Goal: Information Seeking & Learning: Learn about a topic

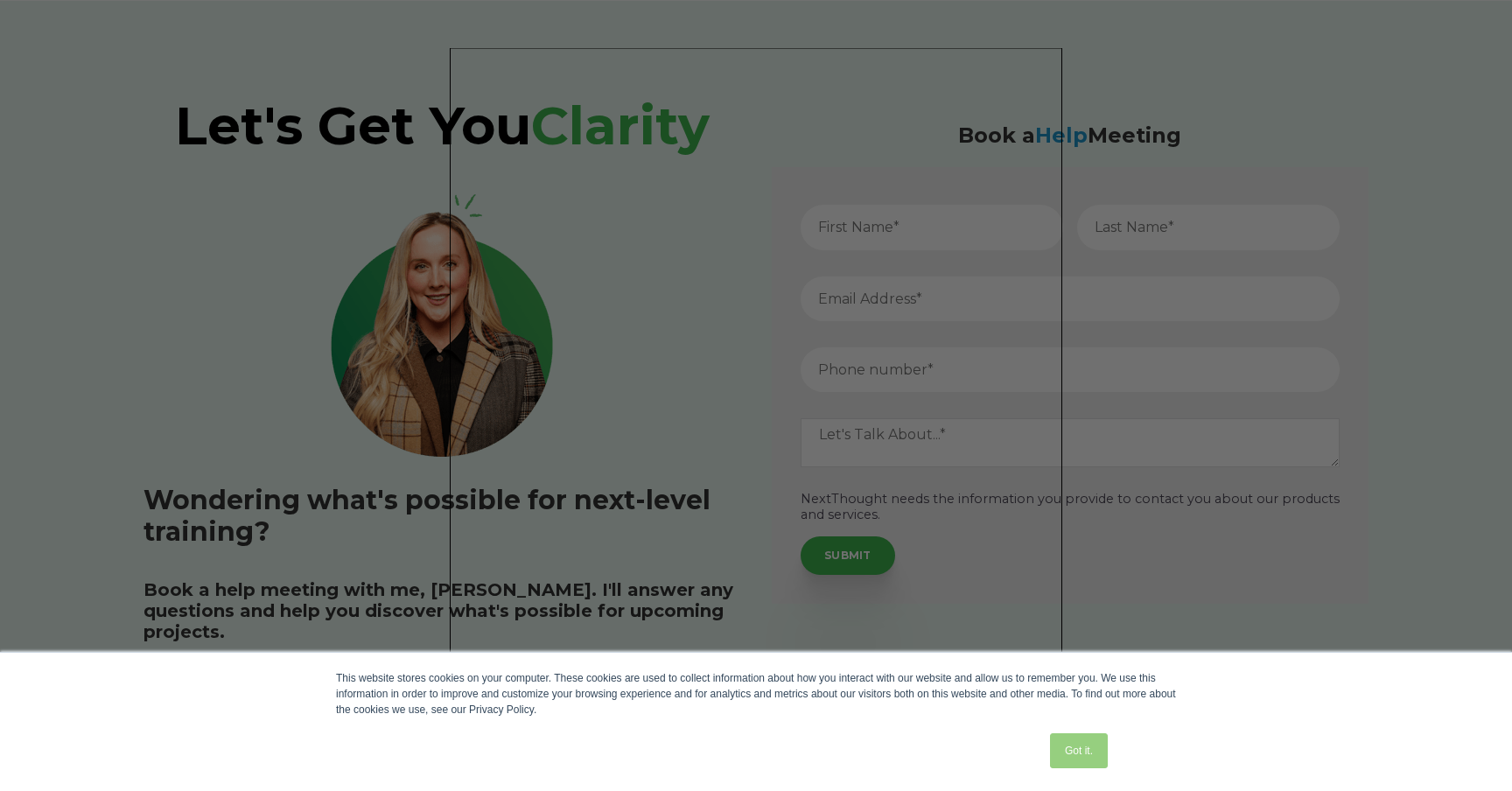
click at [1092, 757] on link "Got it." at bounding box center [1079, 751] width 57 height 35
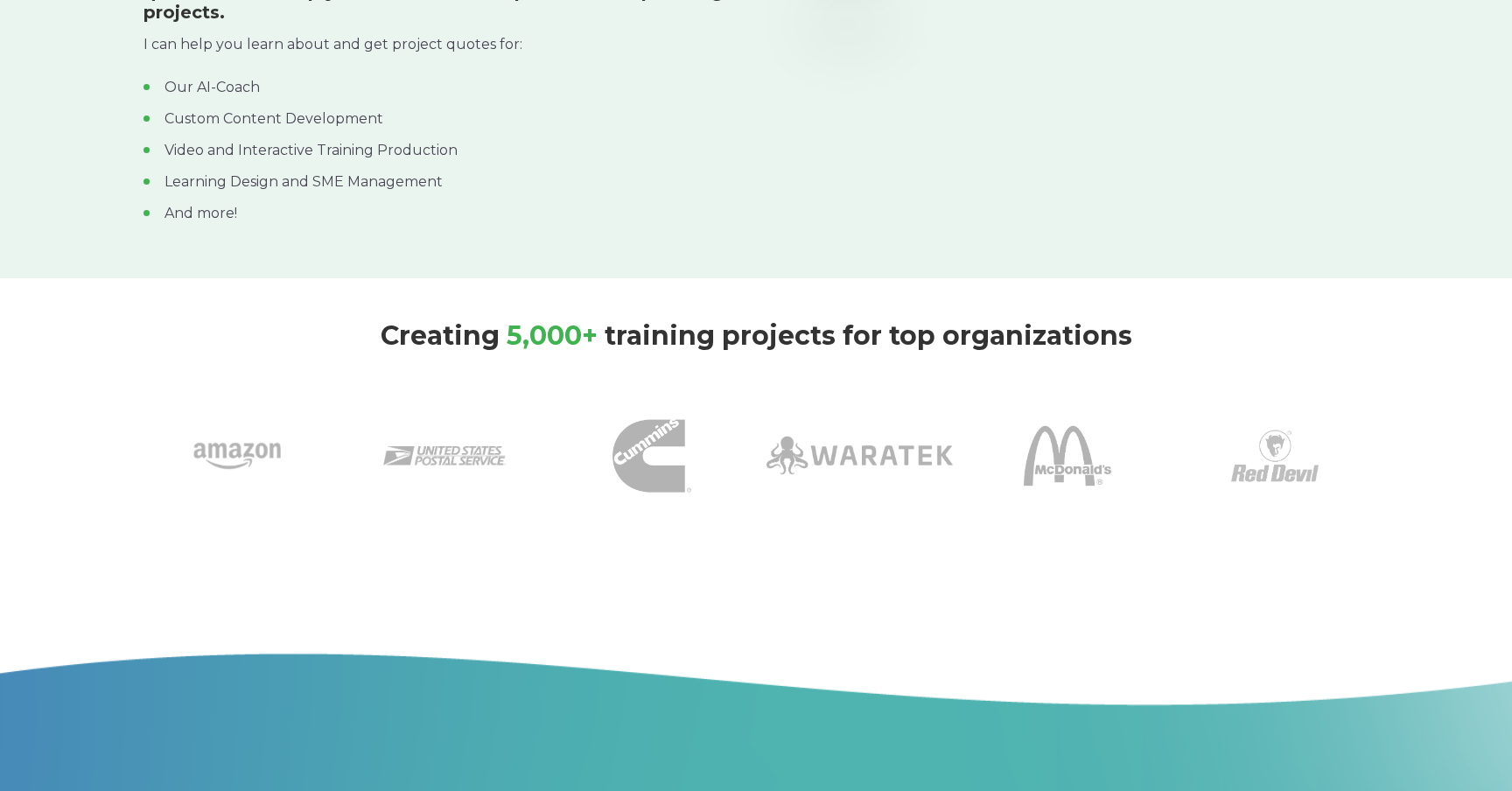
scroll to position [629, 0]
